Goal: Task Accomplishment & Management: Use online tool/utility

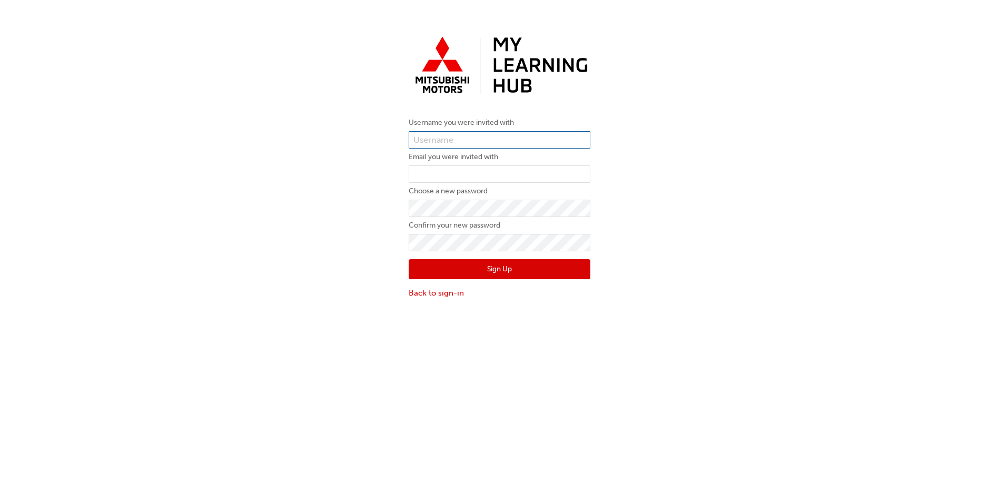
click at [481, 141] on input "text" at bounding box center [500, 140] width 182 height 18
paste input "0005987406"
type input "0005987406"
click at [485, 170] on input "email" at bounding box center [500, 174] width 182 height 18
type input "[EMAIL_ADDRESS][PERSON_NAME][DOMAIN_NAME]"
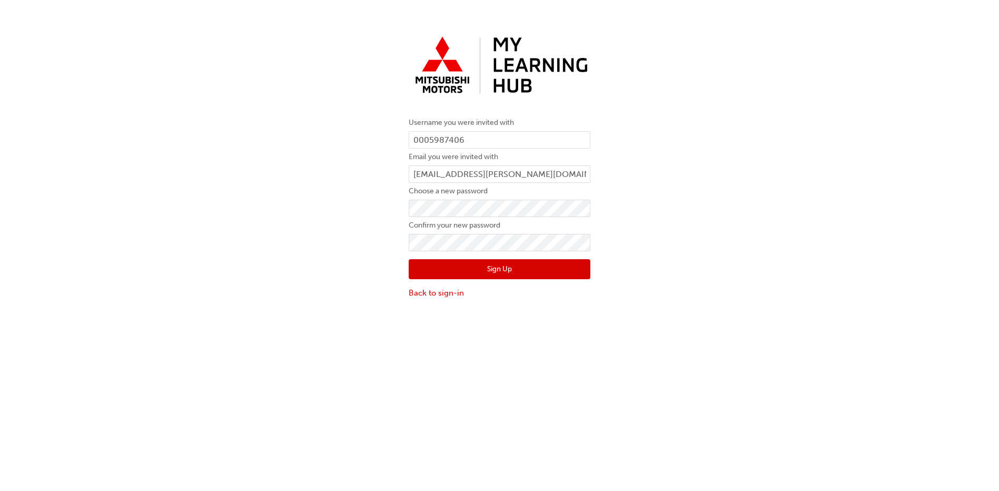
click at [492, 277] on button "Sign Up" at bounding box center [500, 269] width 182 height 20
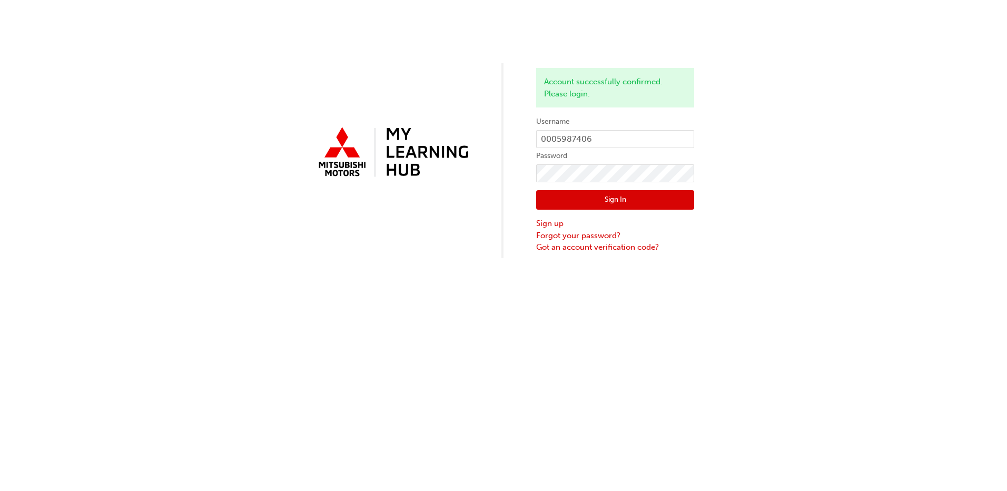
click at [653, 199] on button "Sign In" at bounding box center [615, 200] width 158 height 20
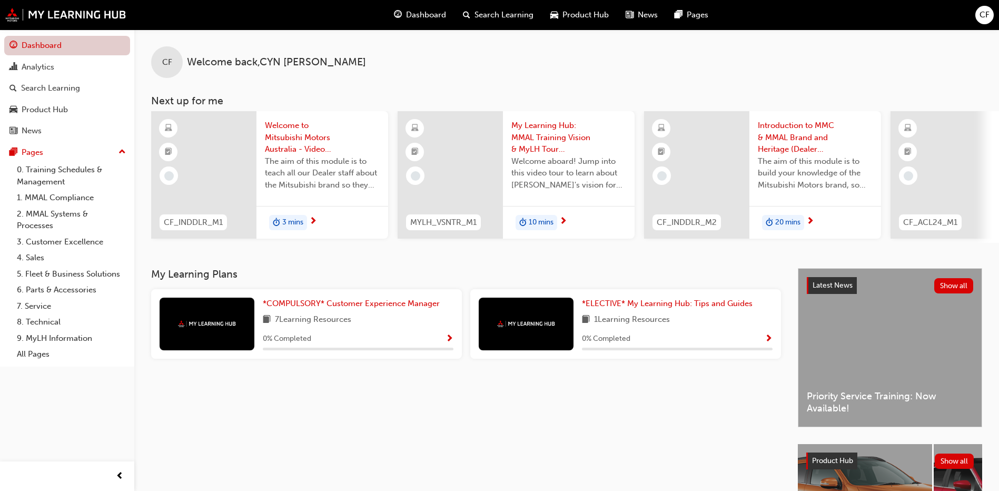
click at [23, 48] on link "Dashboard" at bounding box center [67, 45] width 126 height 19
click at [93, 244] on link "3. Customer Excellence" at bounding box center [71, 242] width 117 height 16
